Goal: Task Accomplishment & Management: Manage account settings

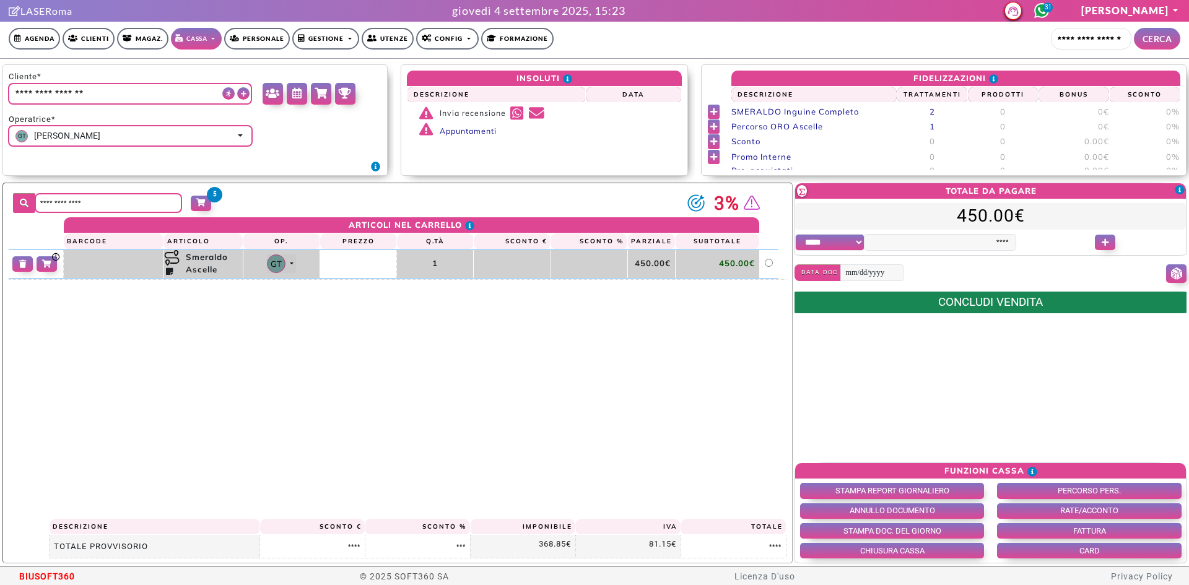
select select "*"
drag, startPoint x: 0, startPoint y: 0, endPoint x: 42, endPoint y: 34, distance: 54.1
click at [38, 33] on link "Agenda" at bounding box center [34, 39] width 51 height 22
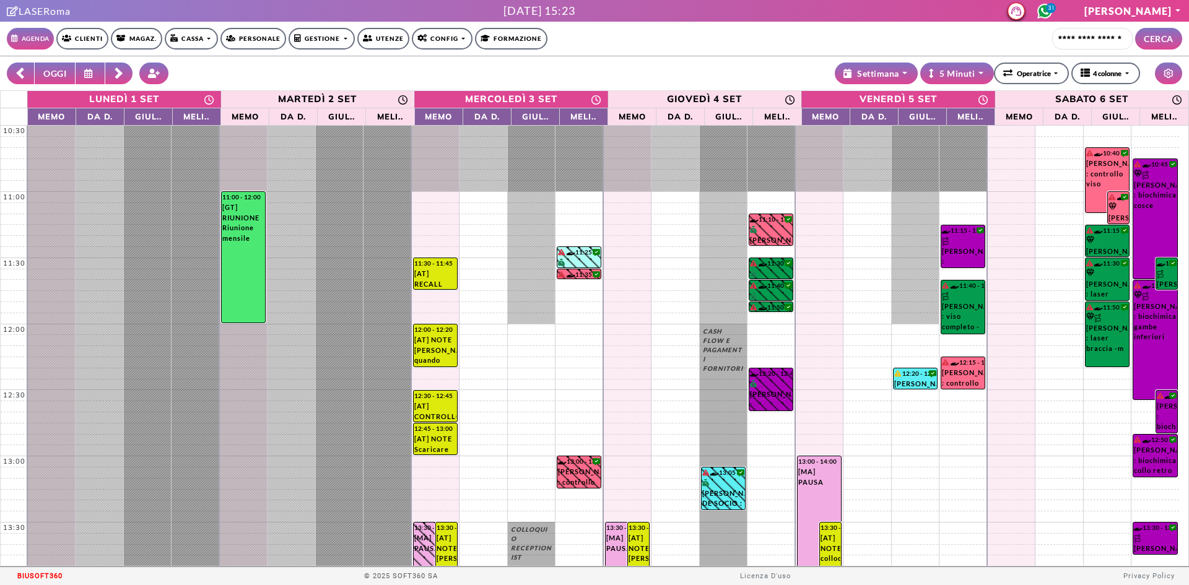
select select "*"
click at [58, 75] on button "OGGI" at bounding box center [54, 74] width 41 height 22
type input "**********"
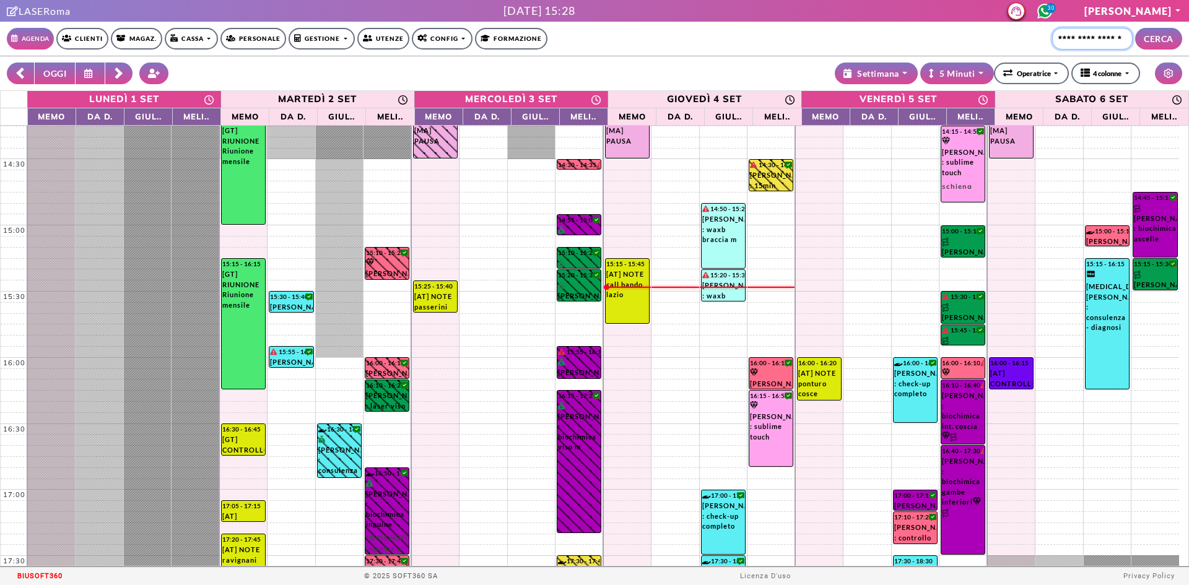
click at [1065, 32] on input "Cerca cliente..." at bounding box center [1092, 39] width 80 height 22
type input "*****"
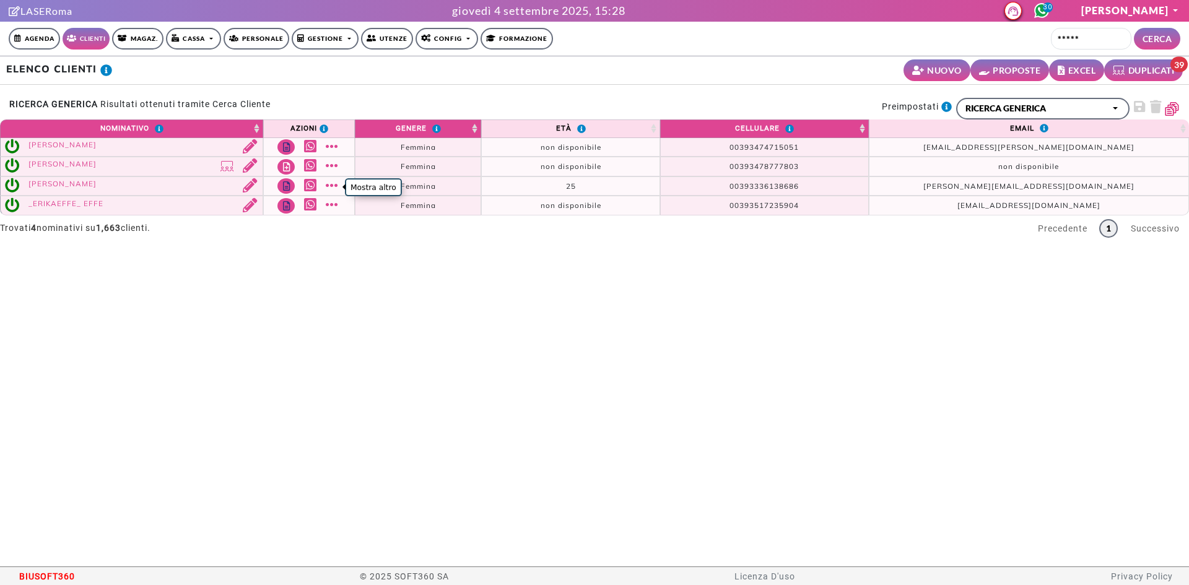
drag, startPoint x: 334, startPoint y: 188, endPoint x: 362, endPoint y: 233, distance: 53.3
click at [334, 188] on link "Mostra altro" at bounding box center [333, 185] width 15 height 14
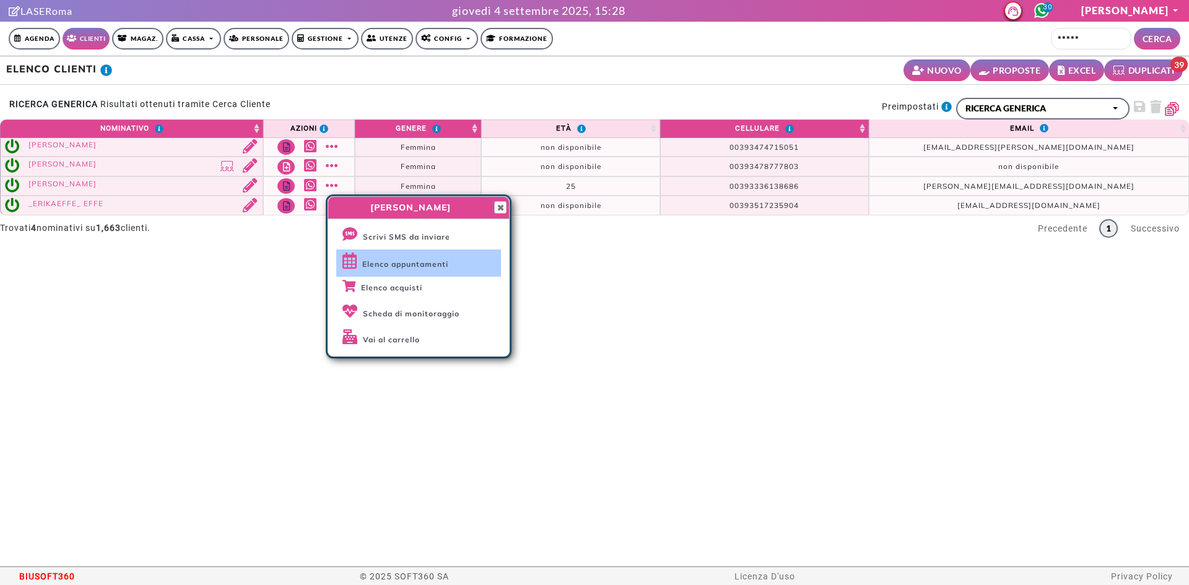
click at [382, 271] on link "Elenco appuntamenti" at bounding box center [418, 262] width 165 height 27
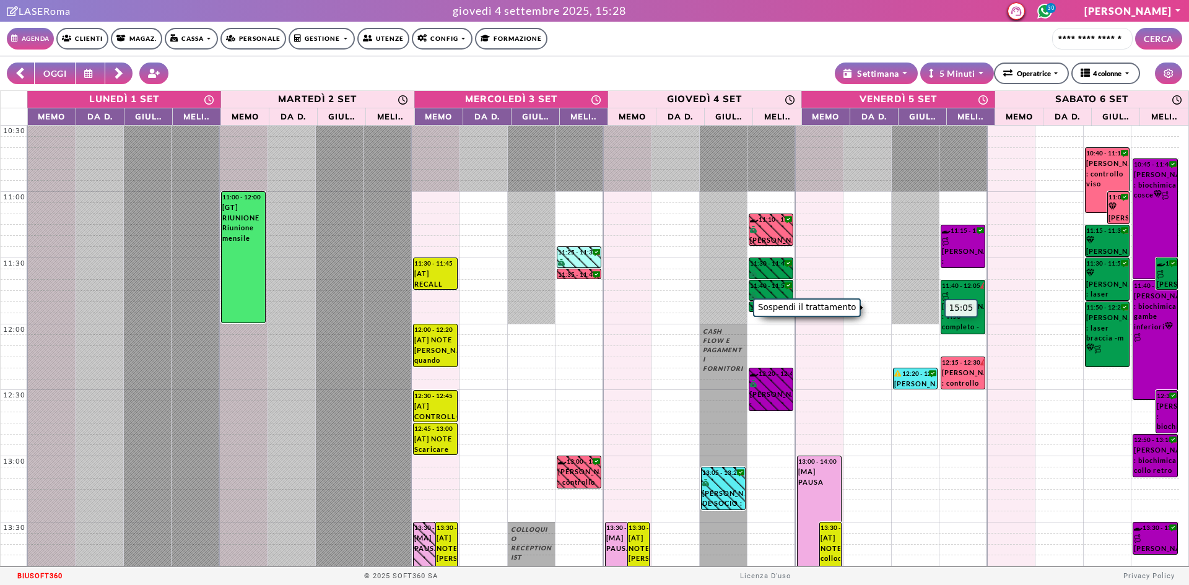
select select "*"
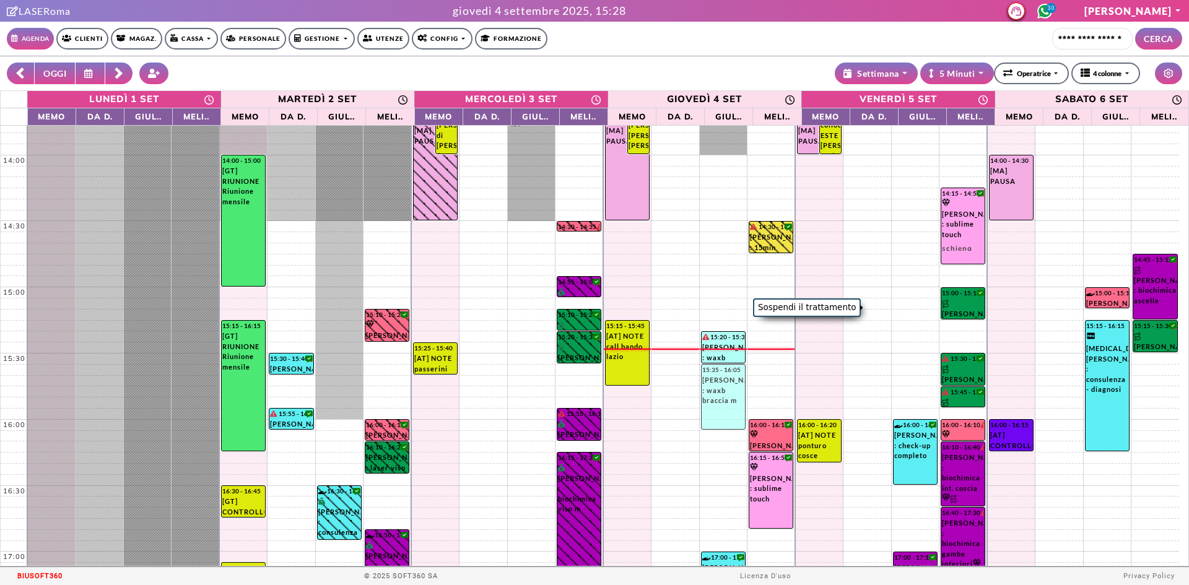
drag, startPoint x: 721, startPoint y: 293, endPoint x: 713, endPoint y: 392, distance: 100.0
click at [713, 392] on div "CASH FLOW E PAGAMENTI FORNITORI 18:30 - 19:05 GIULIO SIROLLI : check-up complet…" at bounding box center [724, 319] width 48 height 1255
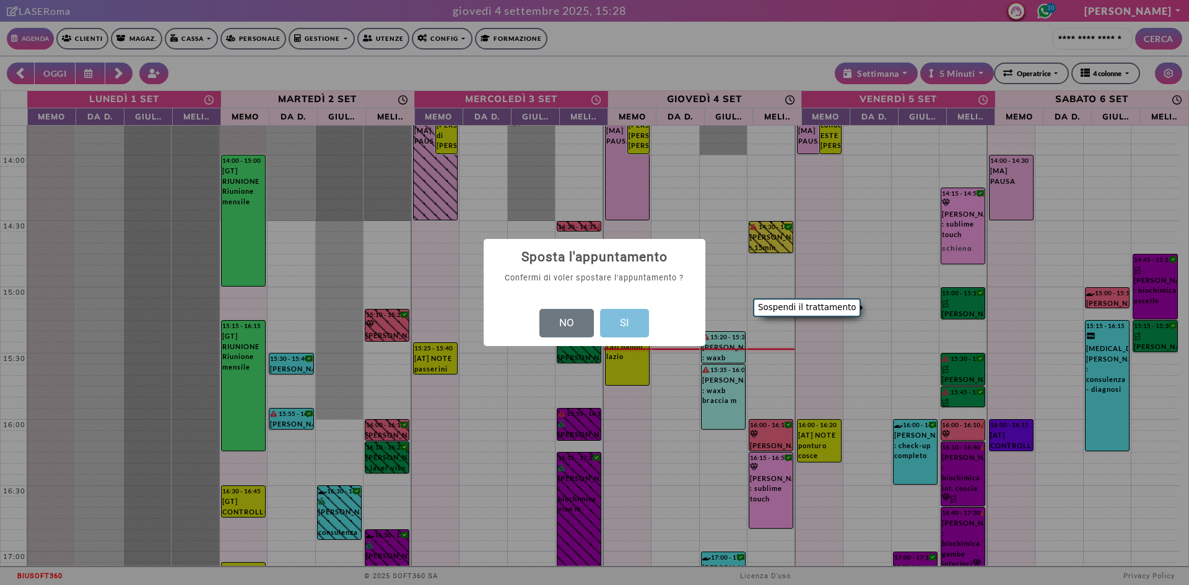
click at [613, 333] on button "SI" at bounding box center [624, 323] width 49 height 28
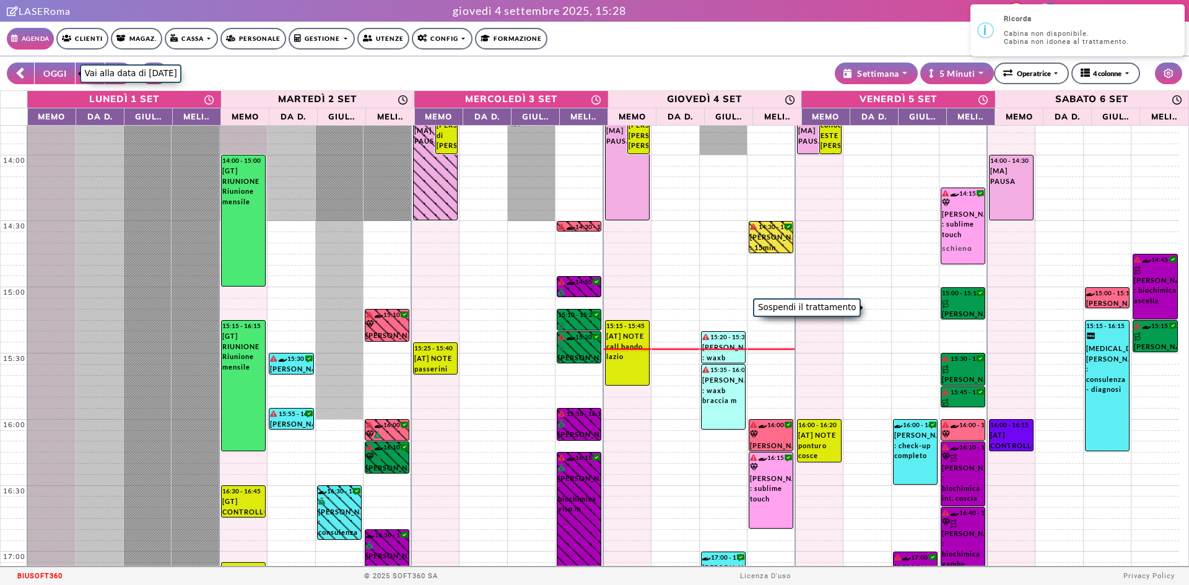
scroll to position [186, 0]
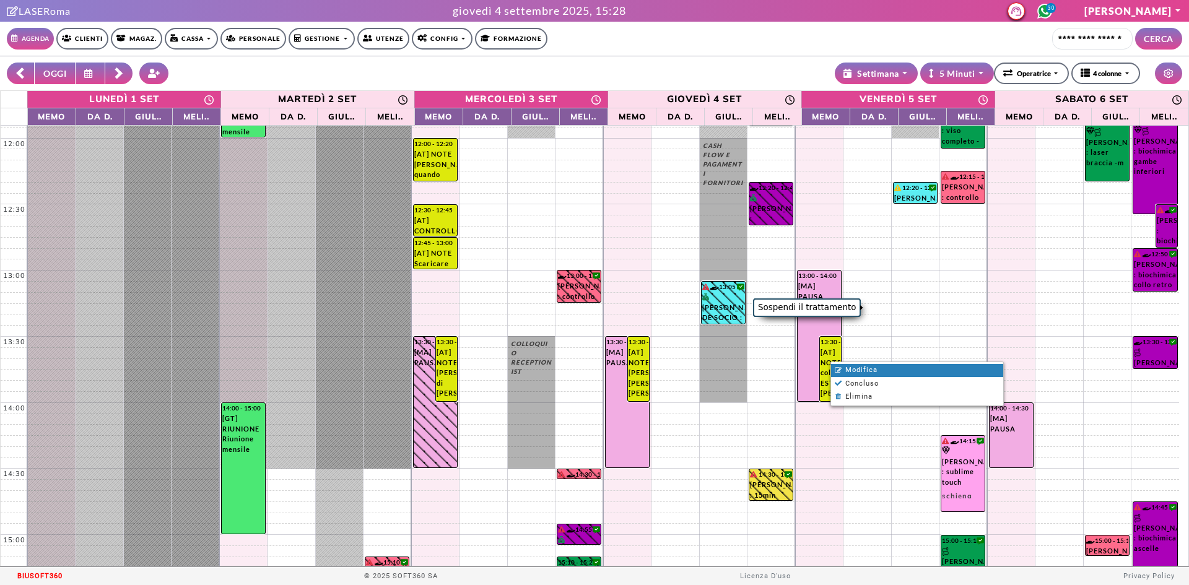
click at [846, 370] on span "Modifica" at bounding box center [861, 370] width 32 height 8
select select "*"
select select "**"
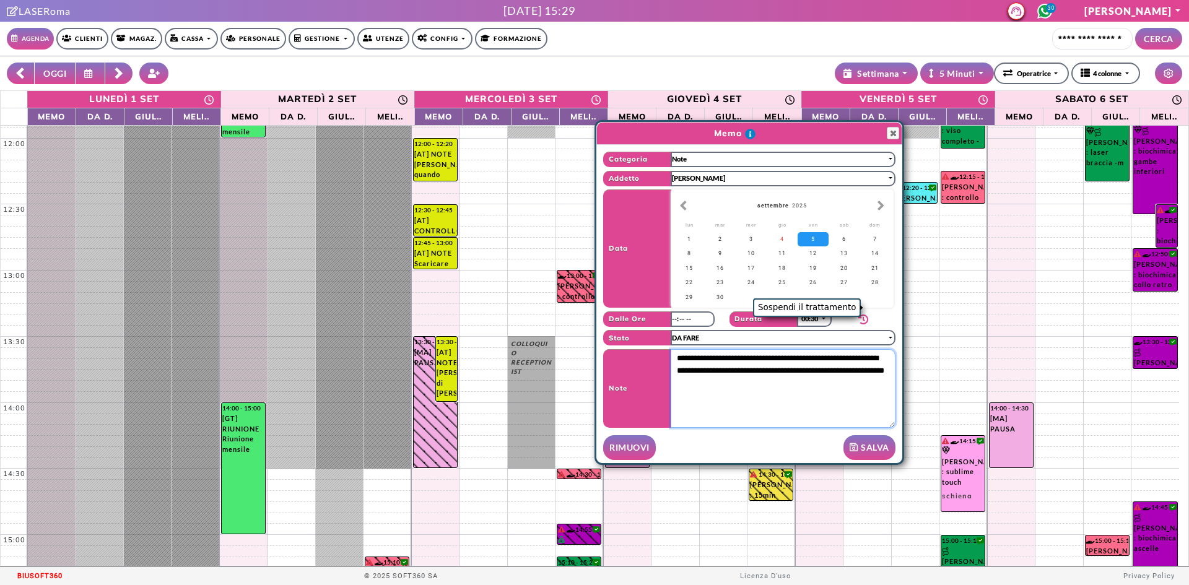
click at [789, 357] on textarea "**********" at bounding box center [782, 388] width 225 height 79
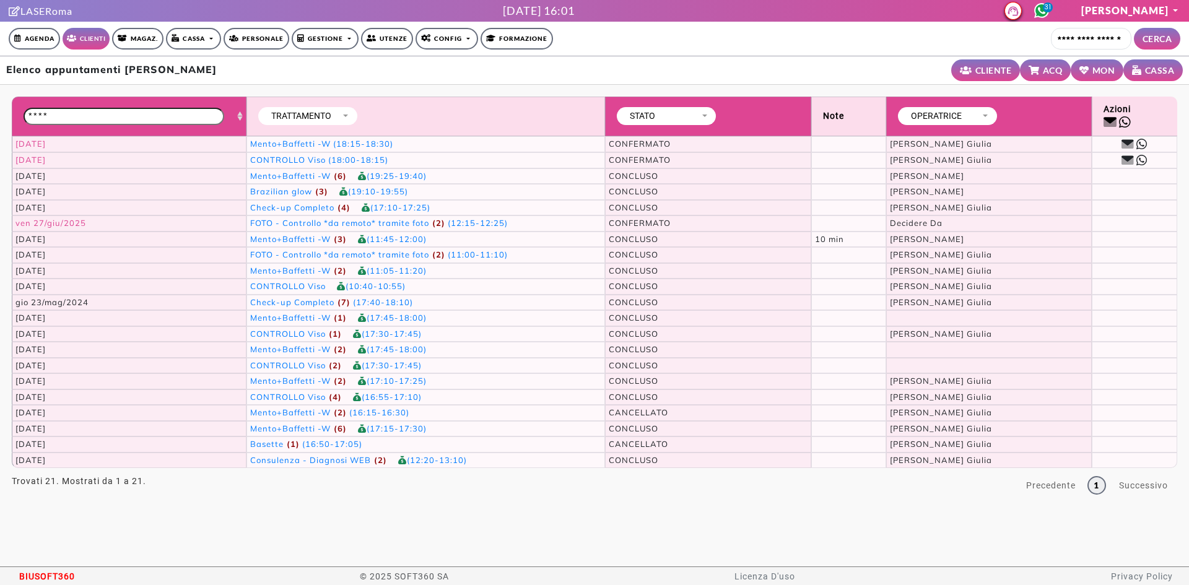
click at [50, 40] on link "Agenda" at bounding box center [34, 39] width 51 height 22
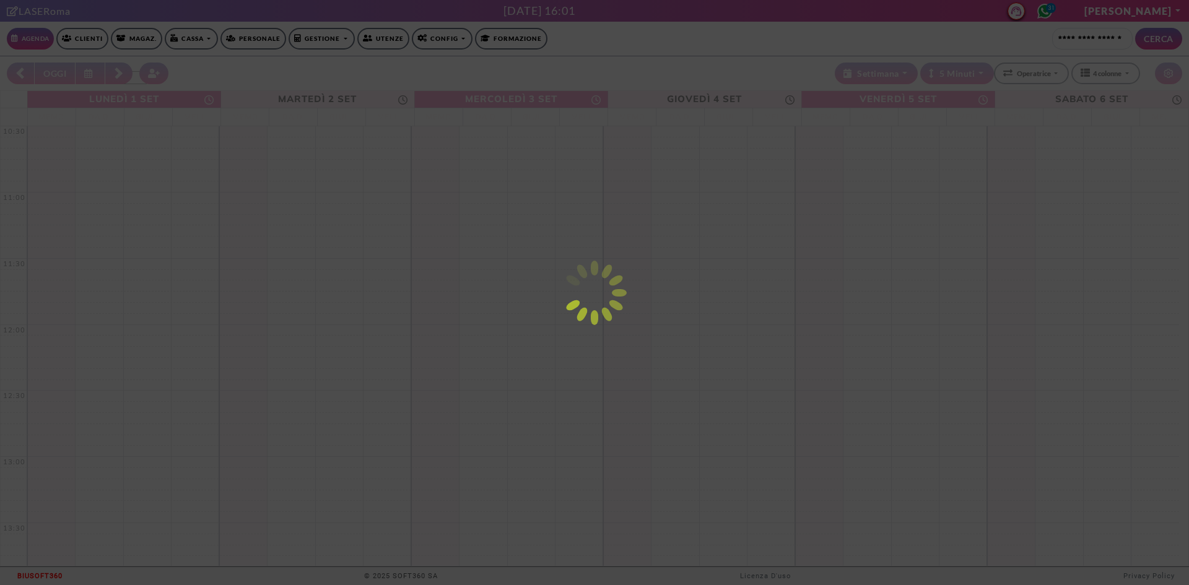
select select "*"
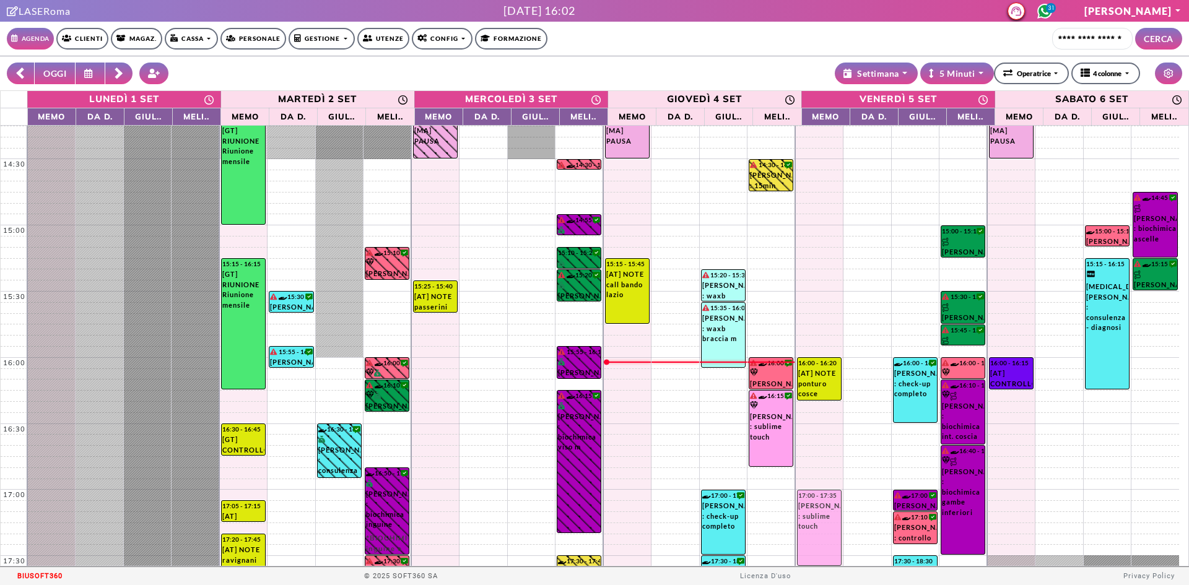
scroll to position [496, 0]
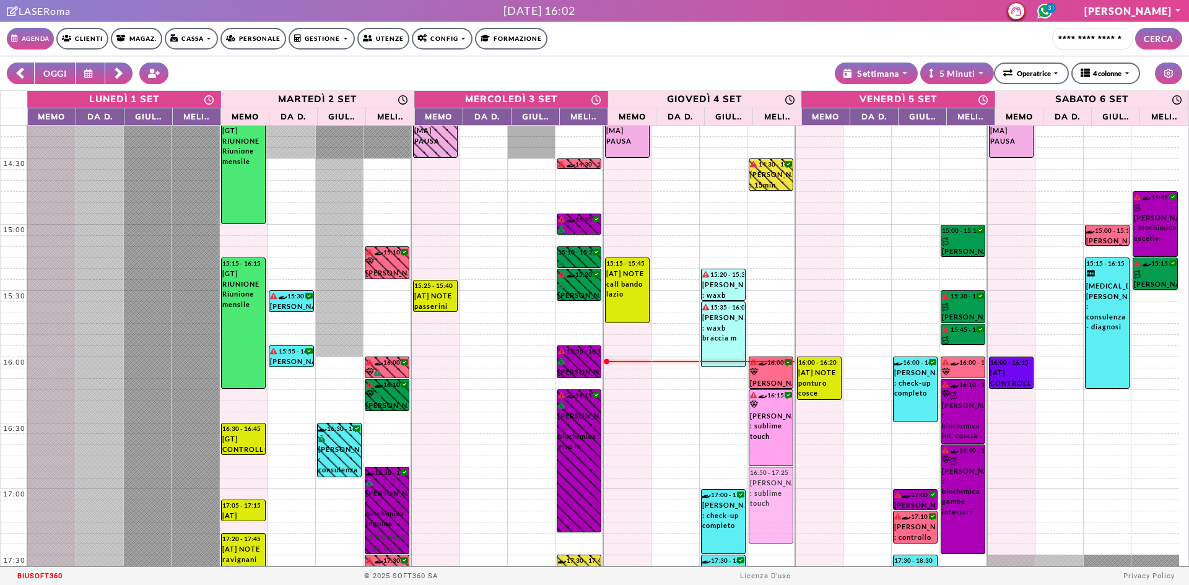
drag, startPoint x: 976, startPoint y: 168, endPoint x: 768, endPoint y: 513, distance: 403.0
click at [768, 513] on tr "11:00 - 12:00 [GT] RIUNIONE Riunione mensile 14:00 - 15:00 [GT] RIUNIONE Riunio…" at bounding box center [590, 257] width 1178 height 1255
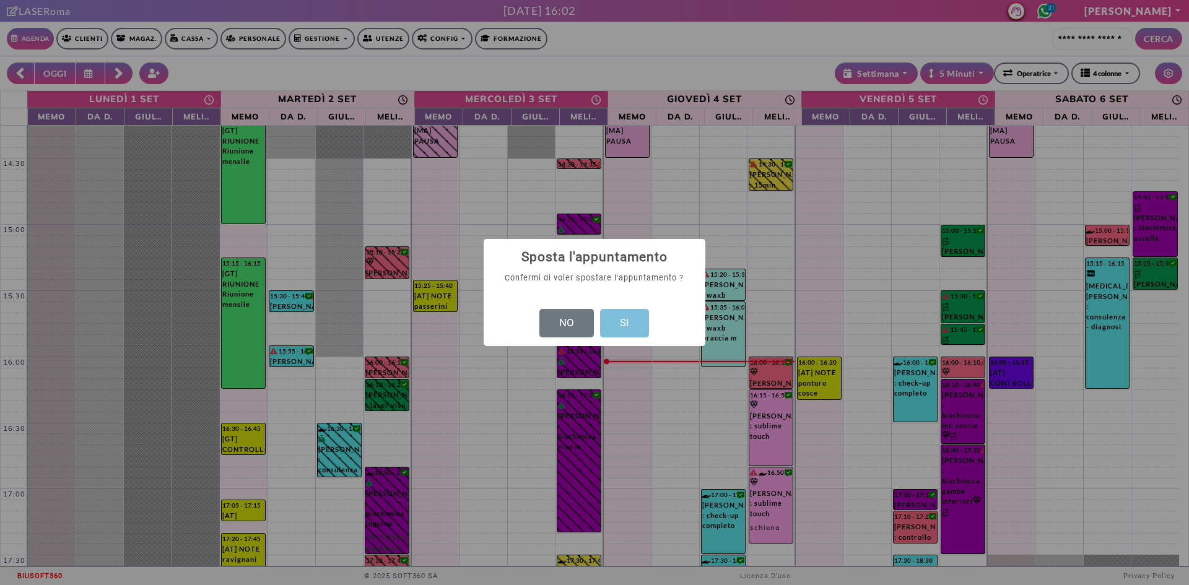
click at [609, 314] on button "SI" at bounding box center [624, 323] width 49 height 28
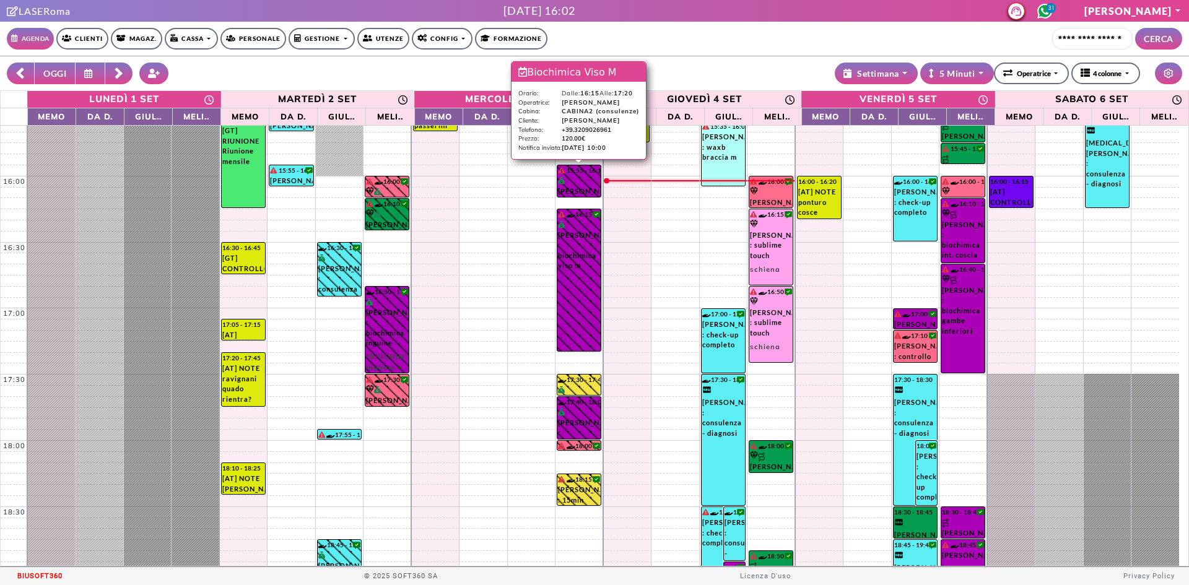
scroll to position [620, 0]
